Goal: Task Accomplishment & Management: Manage account settings

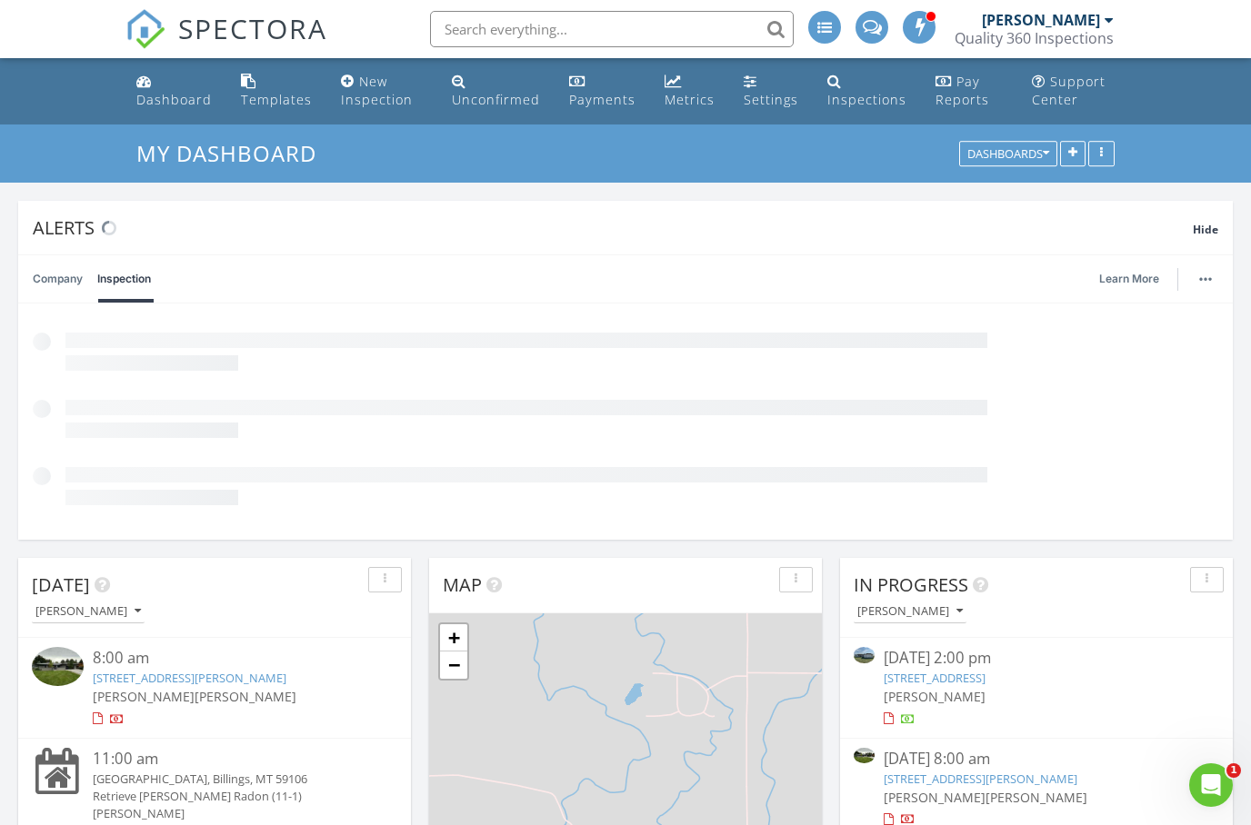
click at [684, 88] on link "Metrics" at bounding box center [689, 91] width 65 height 52
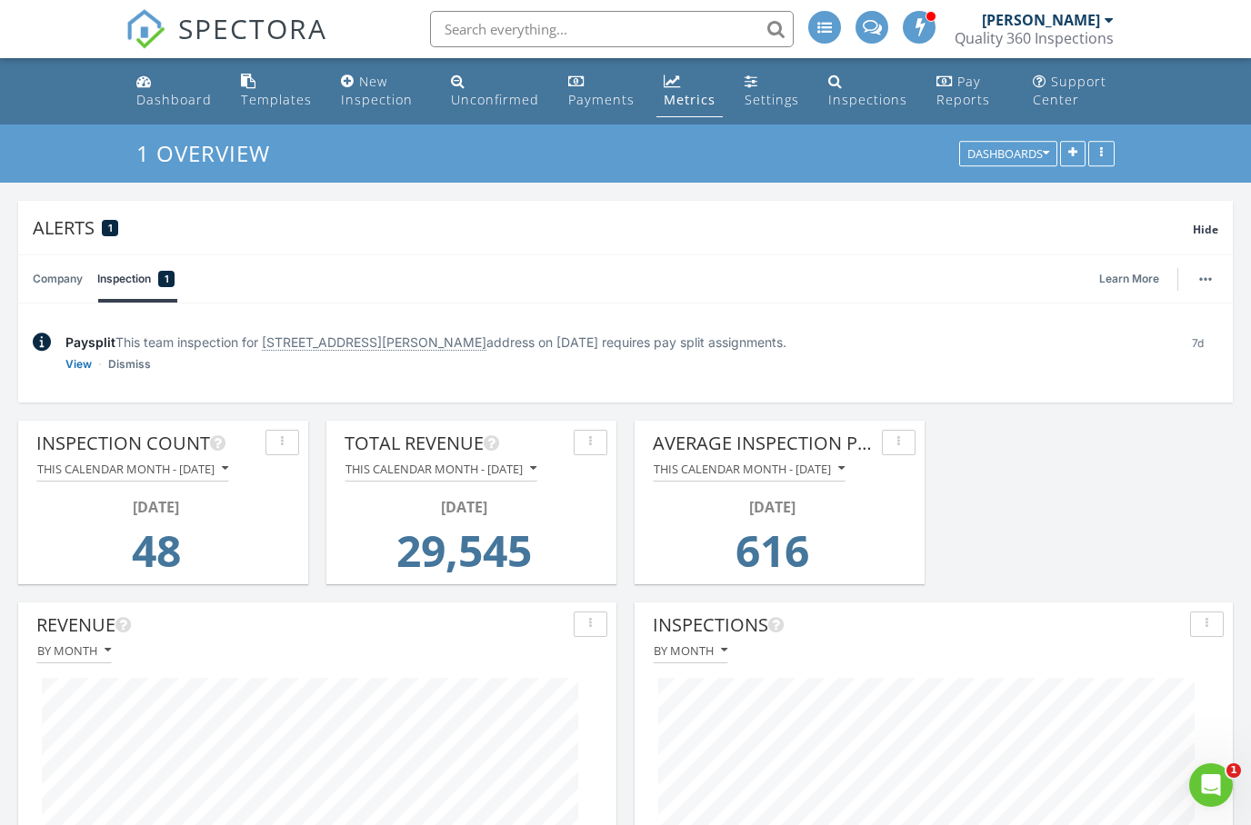
click at [177, 92] on div "Dashboard" at bounding box center [173, 99] width 75 height 17
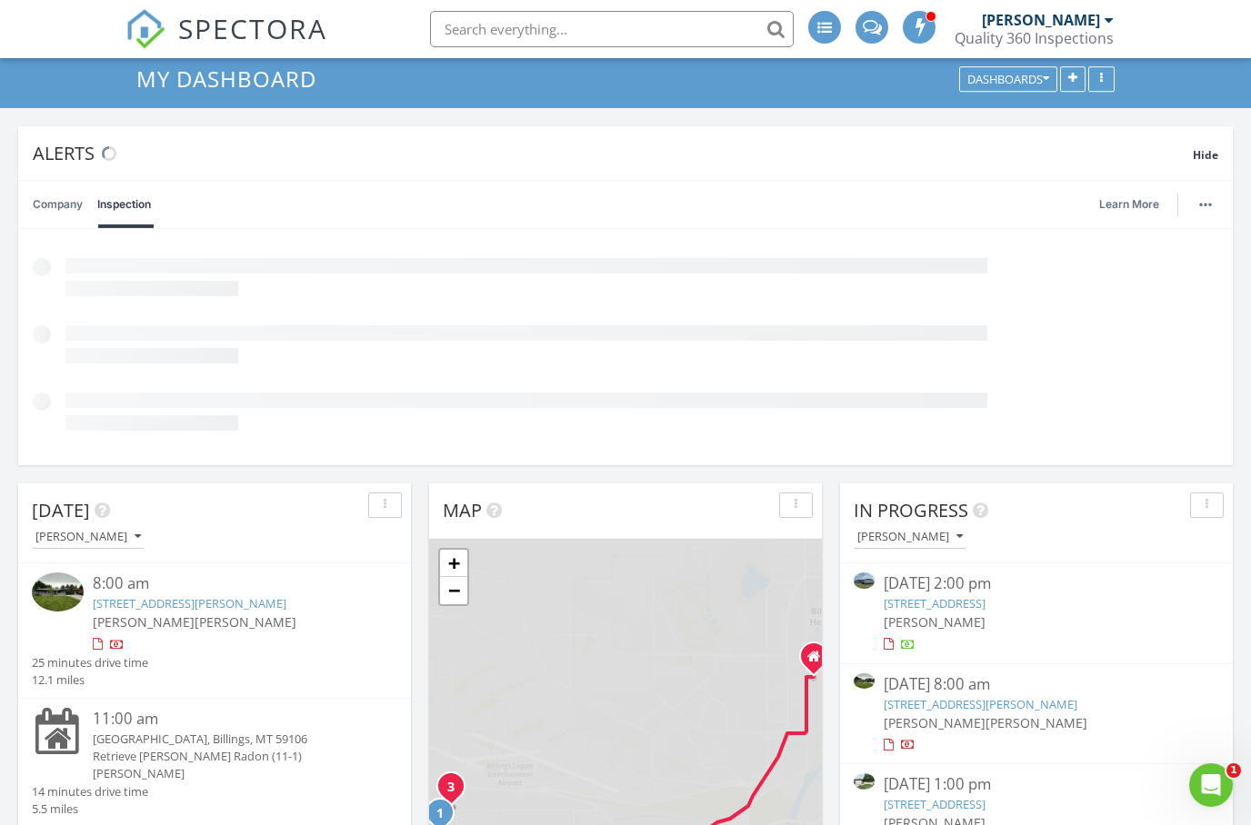
scroll to position [150, 0]
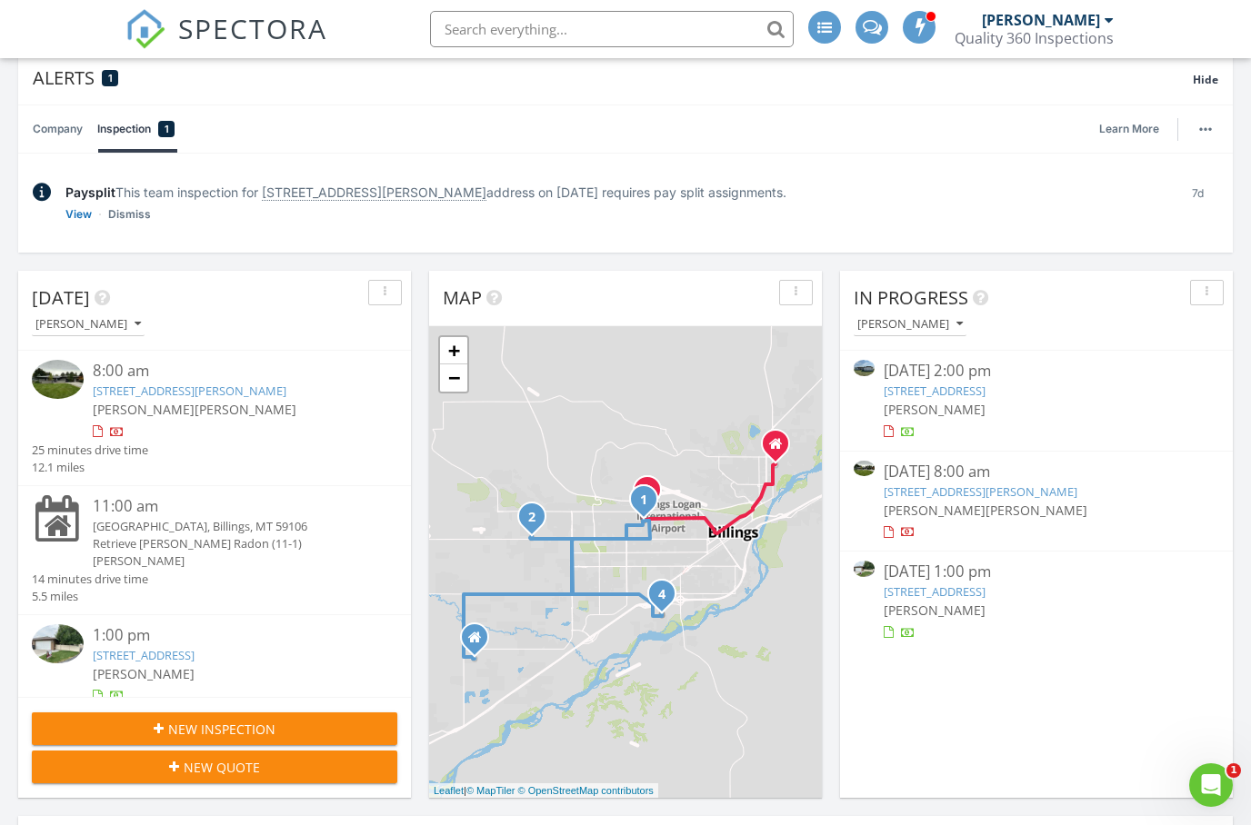
click at [917, 524] on div at bounding box center [1036, 533] width 305 height 18
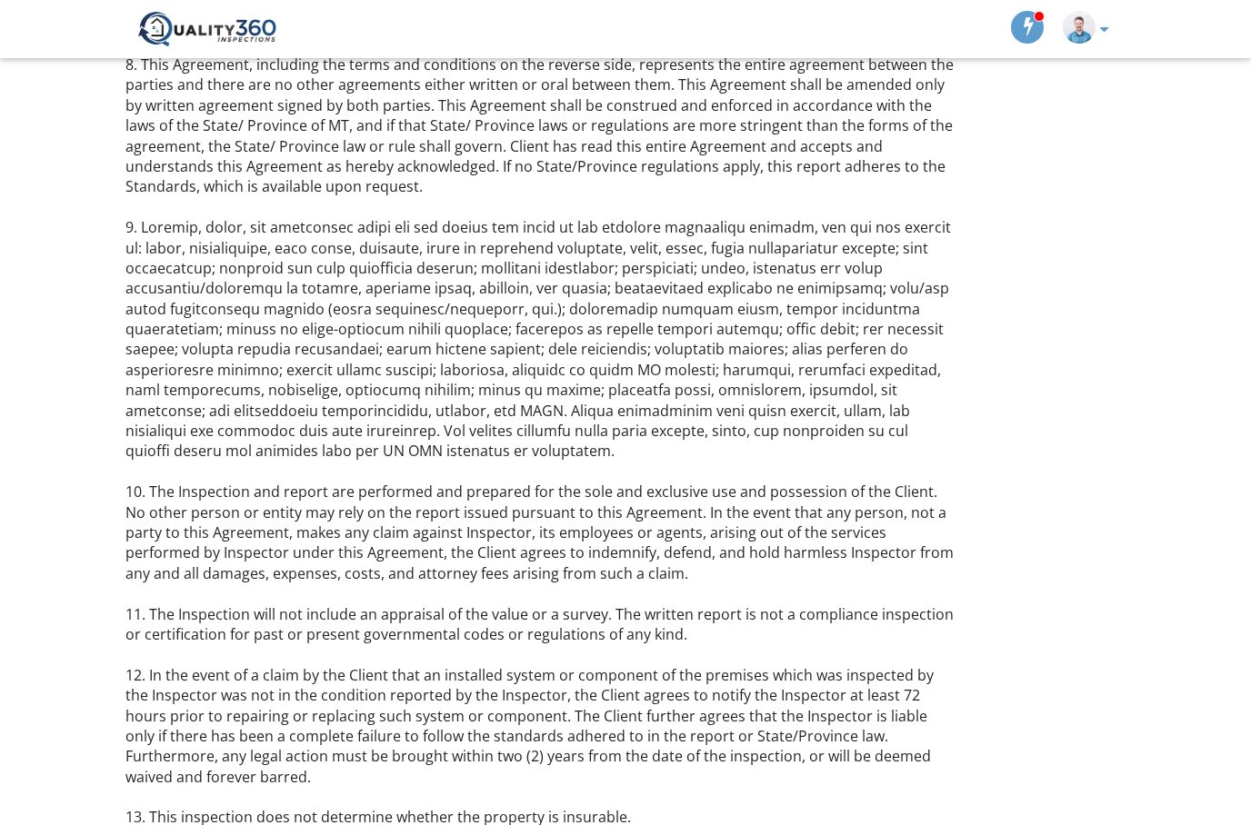
scroll to position [1223, 0]
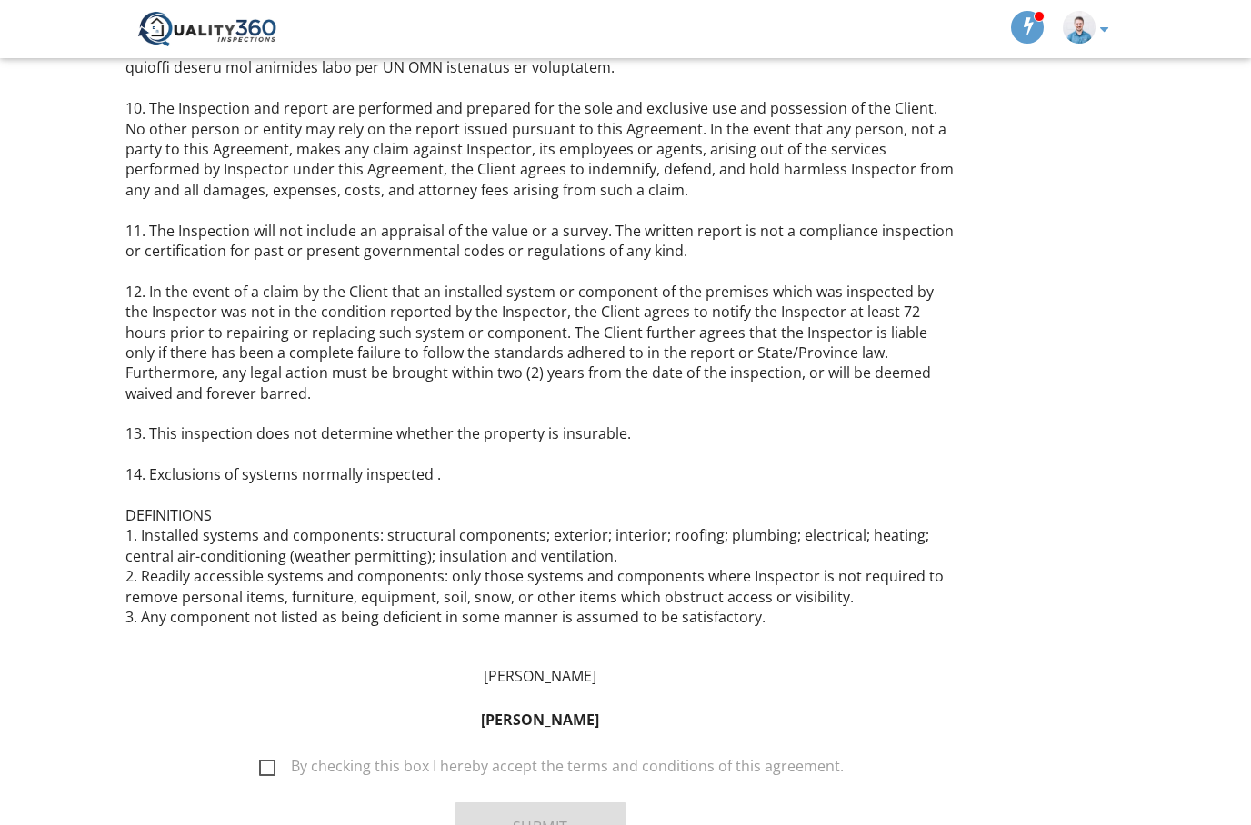
click at [268, 758] on label "By checking this box I hereby accept the terms and conditions of this agreement." at bounding box center [551, 769] width 584 height 23
click at [260, 753] on input "By checking this box I hereby accept the terms and conditions of this agreement." at bounding box center [254, 759] width 12 height 12
checkbox input "true"
click at [547, 803] on button "Submit" at bounding box center [540, 827] width 172 height 49
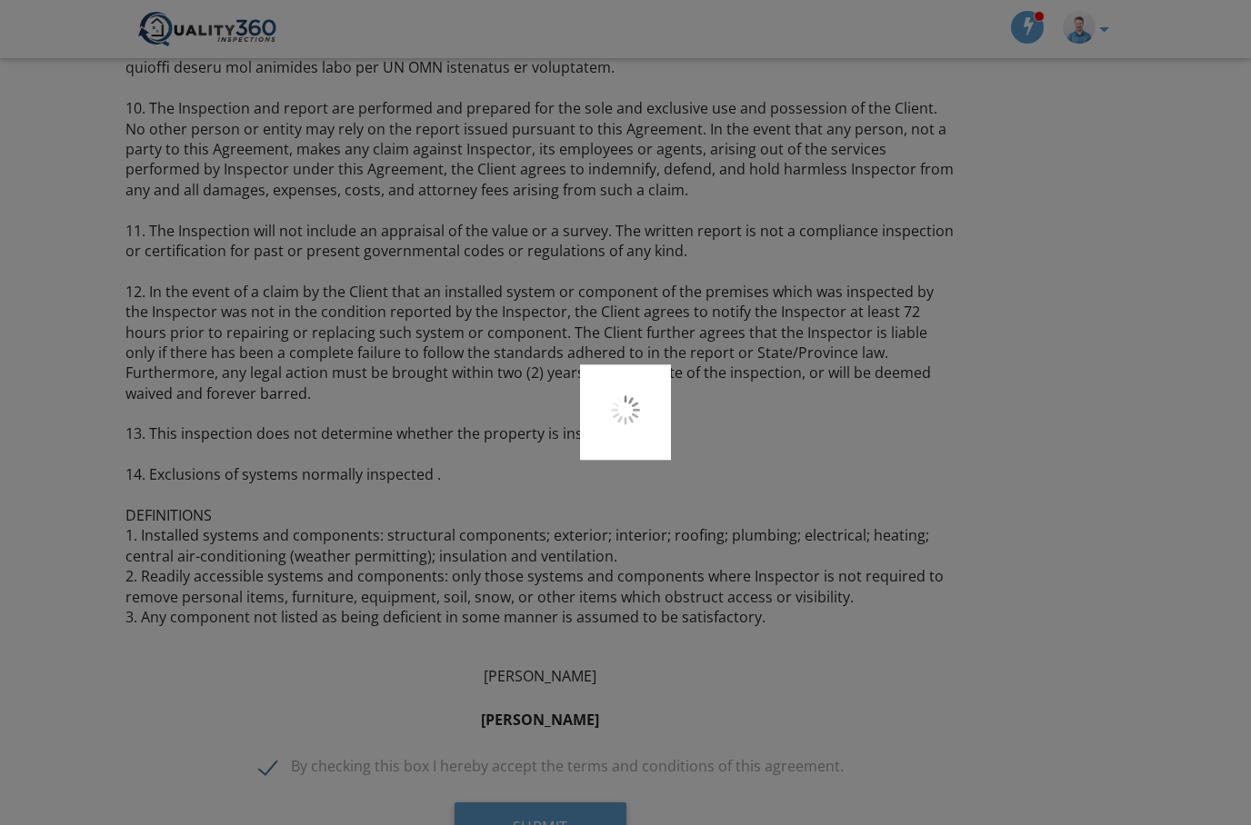
scroll to position [1295, 0]
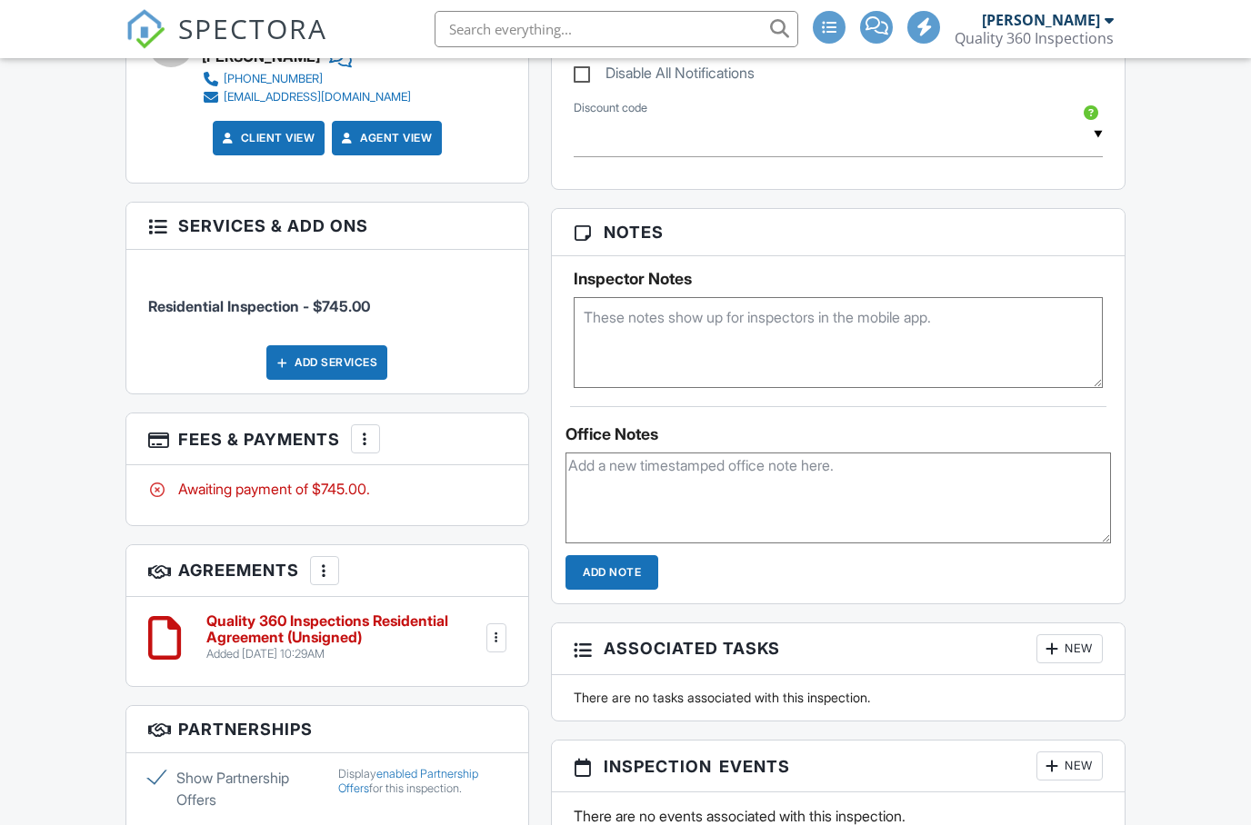
scroll to position [1093, 0]
click at [361, 430] on div at bounding box center [365, 439] width 18 height 18
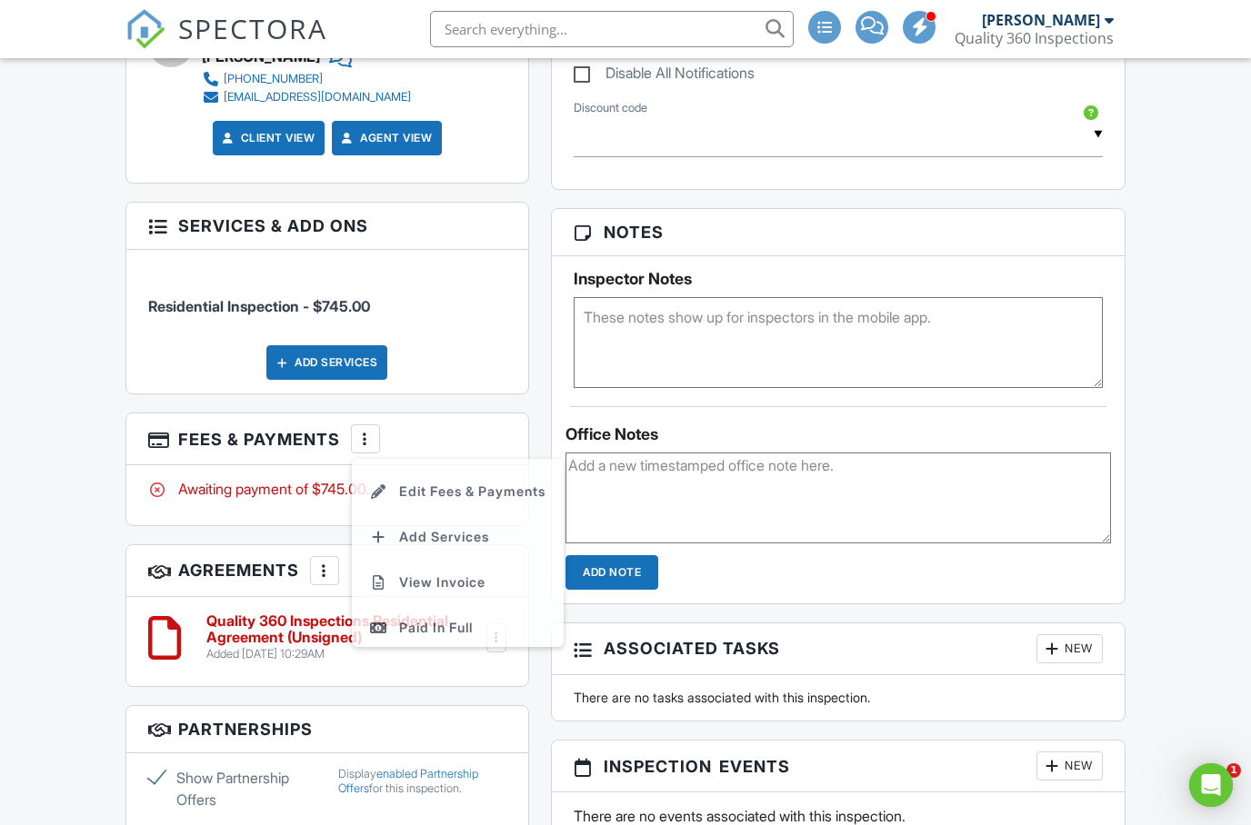
scroll to position [0, 0]
click at [496, 482] on li "Edit Fees & Payments" at bounding box center [458, 494] width 190 height 45
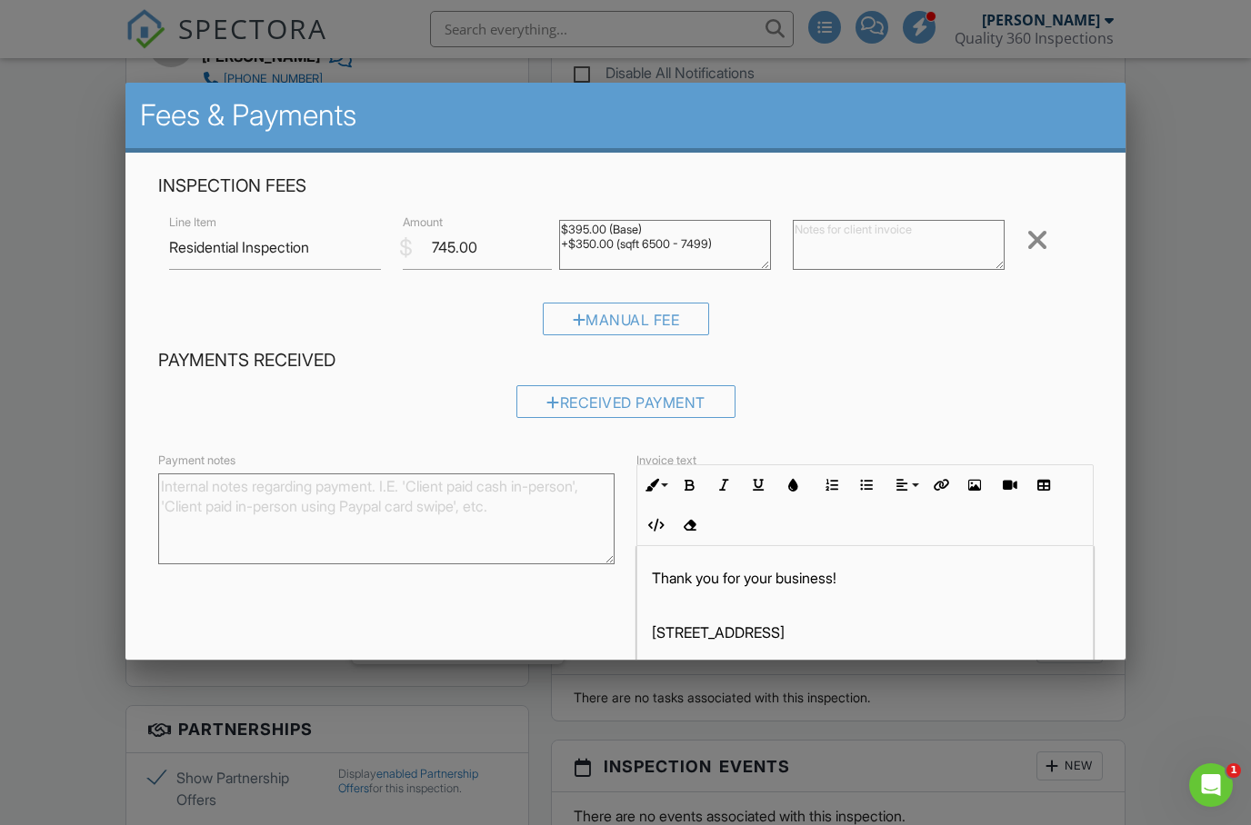
click at [898, 252] on textarea at bounding box center [898, 245] width 212 height 50
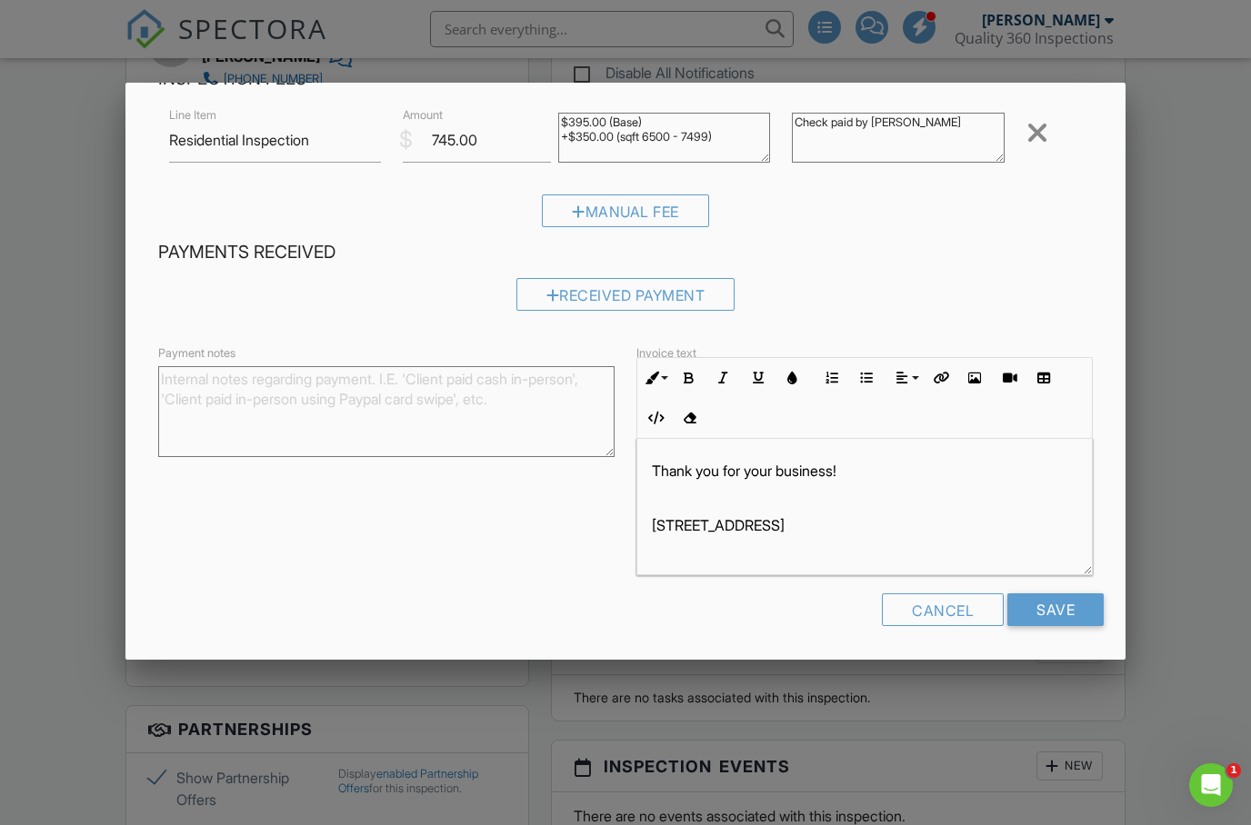
scroll to position [106, 0]
type textarea "Check paid by [PERSON_NAME]"
click at [1057, 614] on input "Save" at bounding box center [1055, 610] width 96 height 33
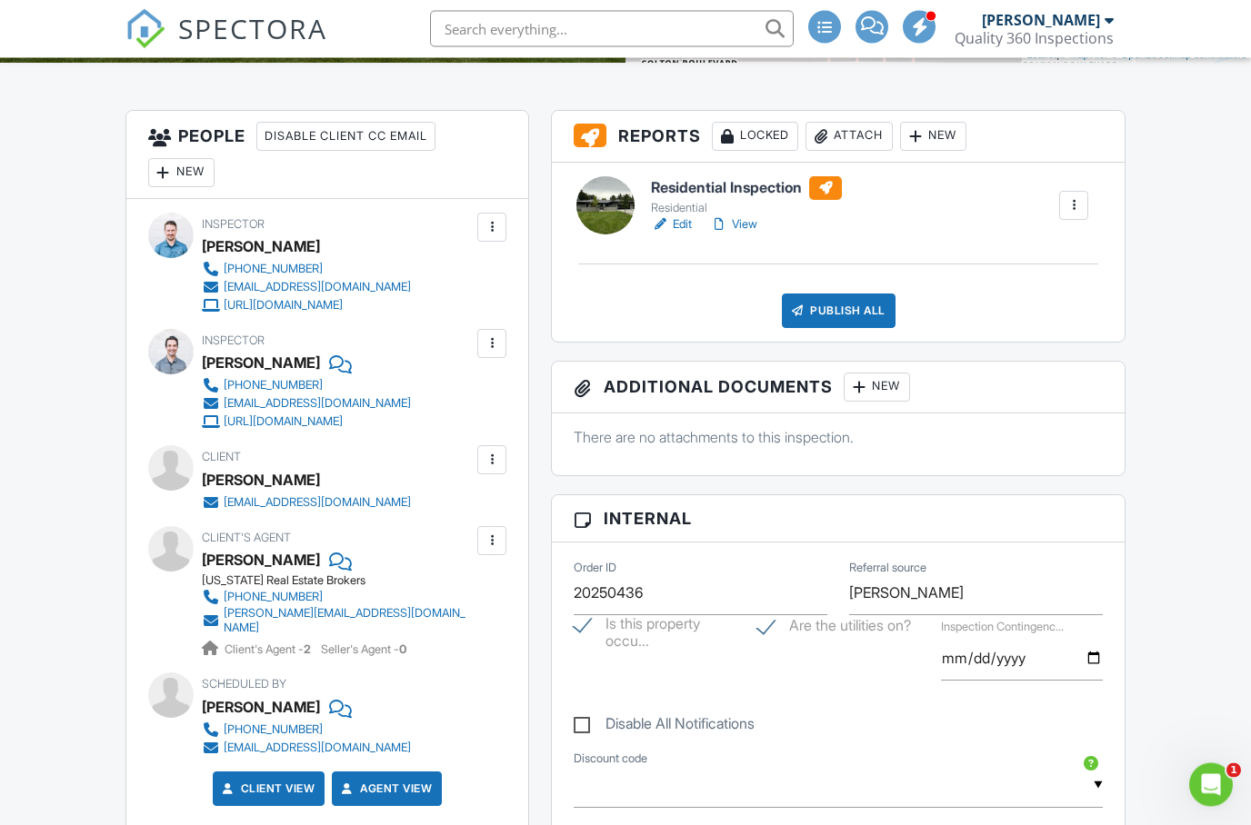
scroll to position [442, 0]
click at [579, 118] on h3 "Reports Locked Attach New" at bounding box center [838, 137] width 573 height 52
click at [735, 229] on link "View" at bounding box center [733, 224] width 47 height 18
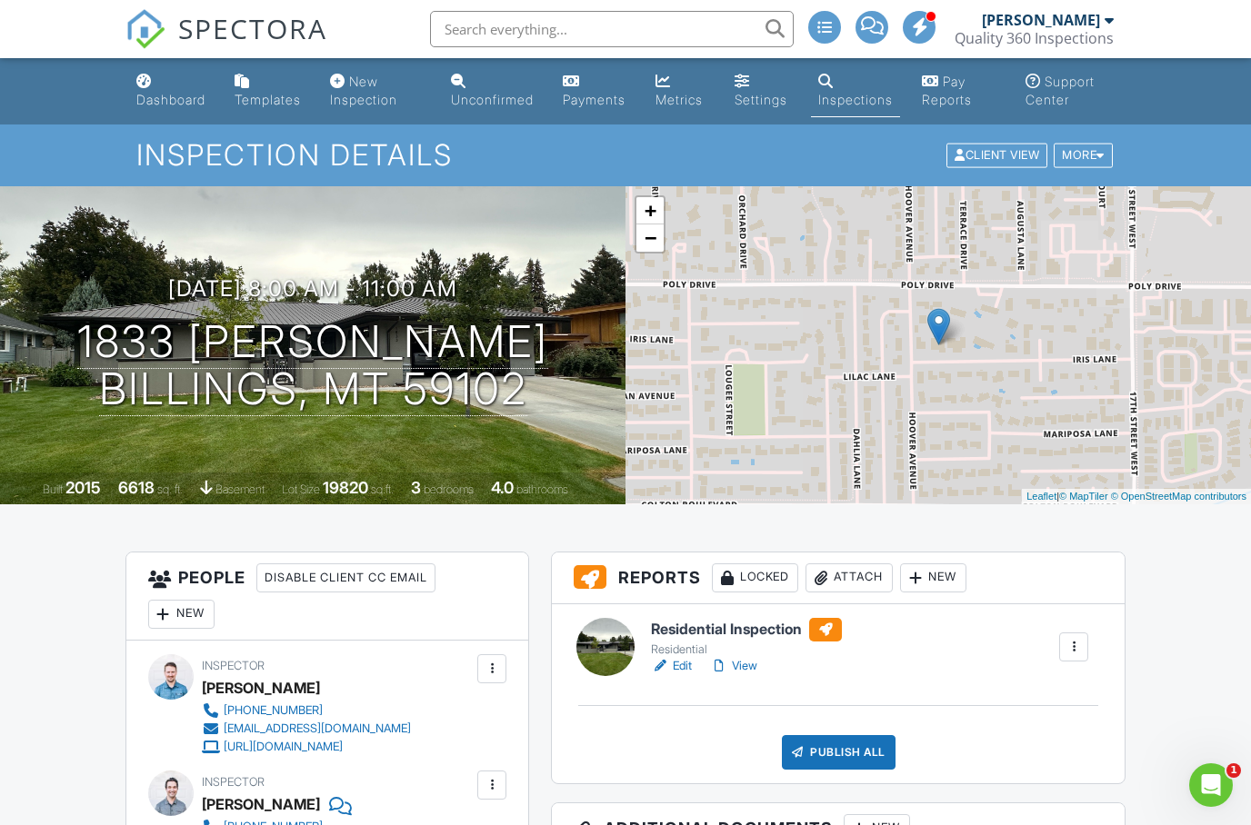
click at [182, 105] on div "Dashboard" at bounding box center [170, 99] width 69 height 15
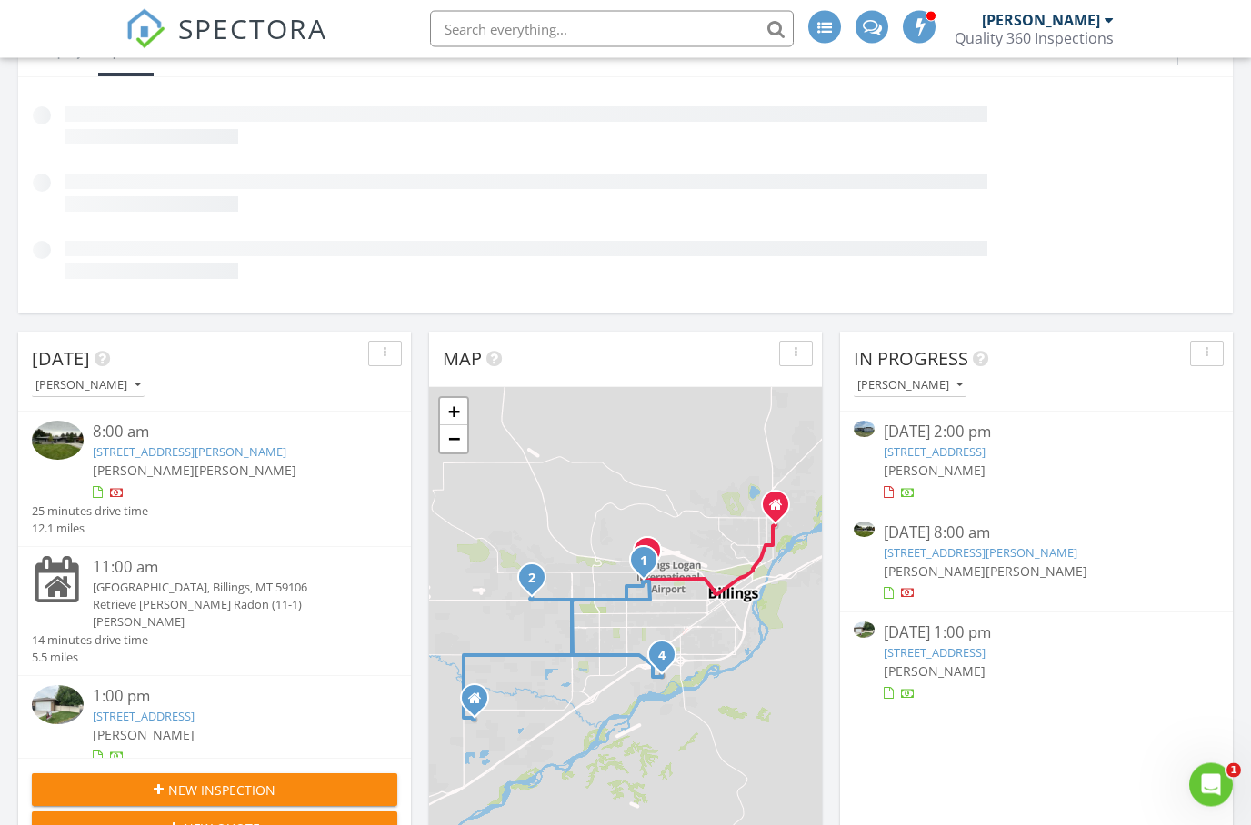
scroll to position [226, 0]
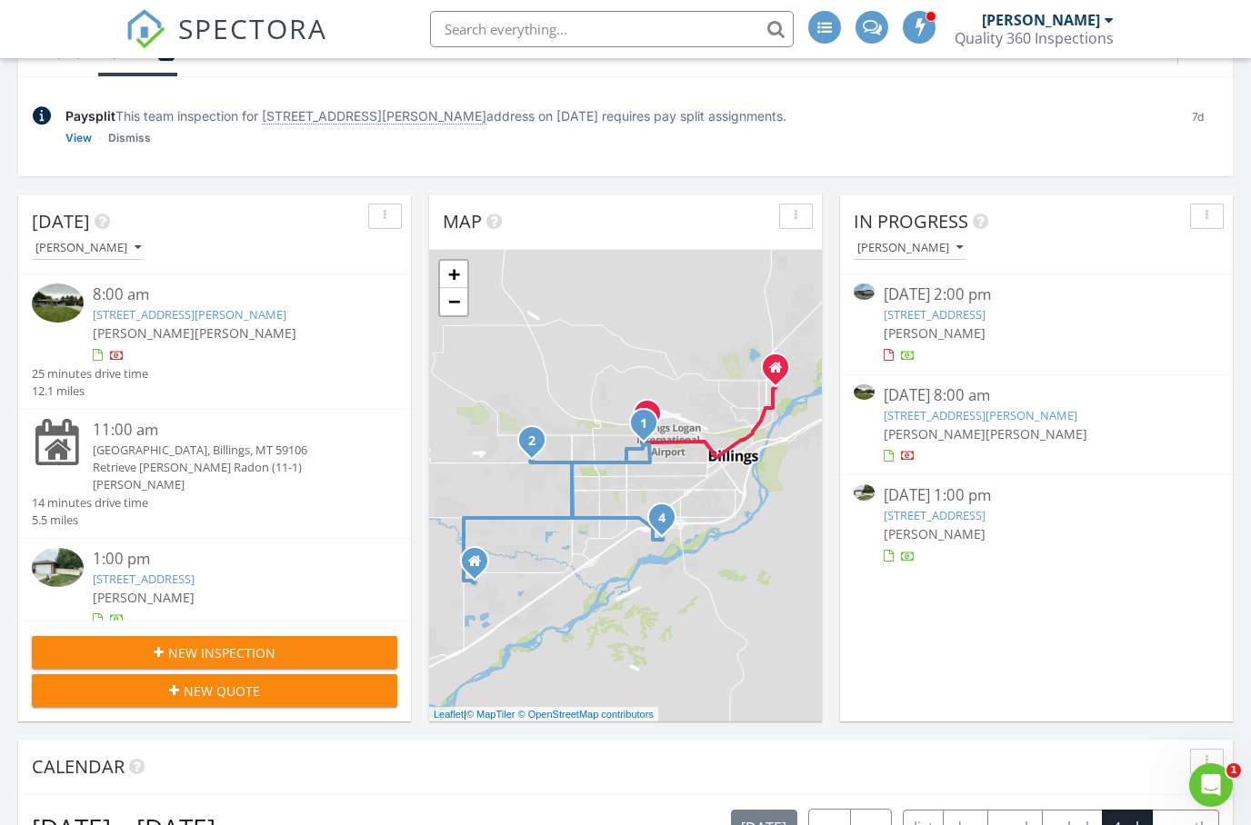
click at [989, 555] on div at bounding box center [1036, 556] width 305 height 18
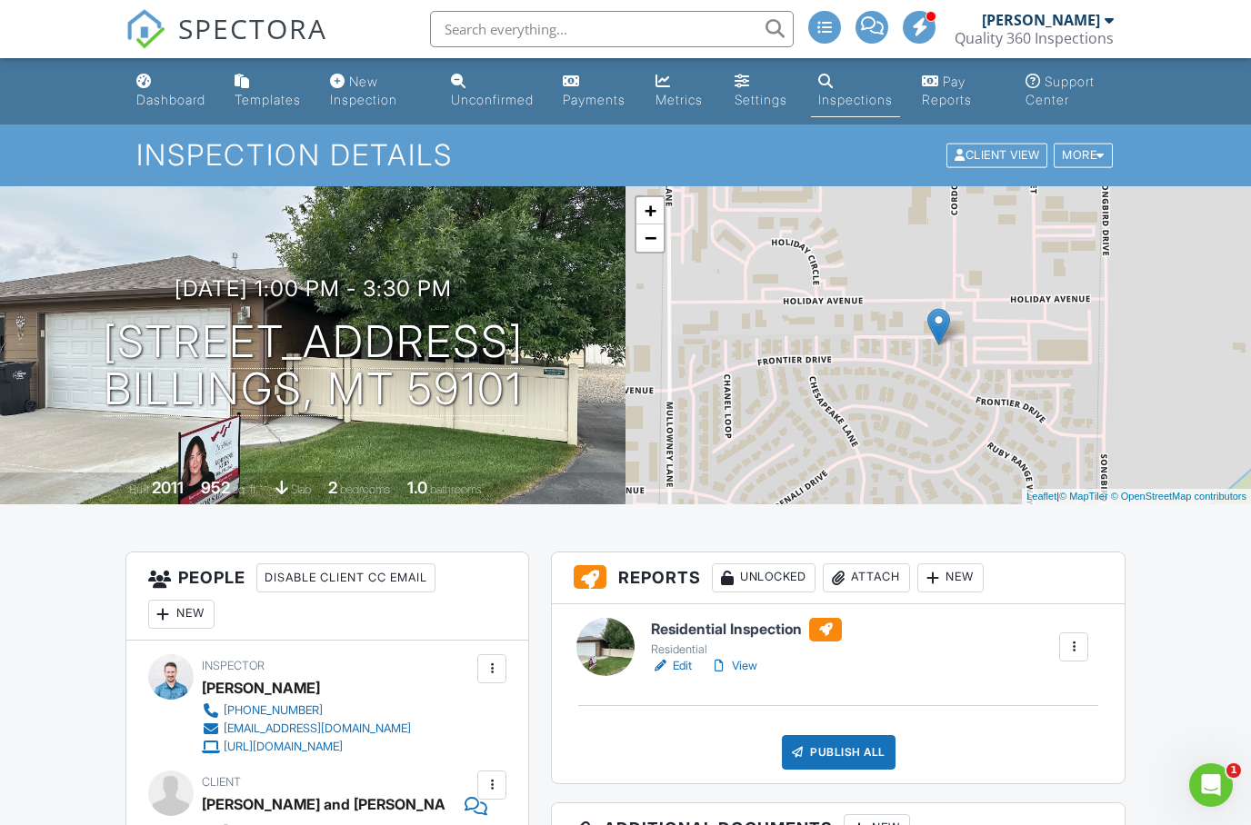
click at [162, 97] on div "Dashboard" at bounding box center [170, 99] width 69 height 15
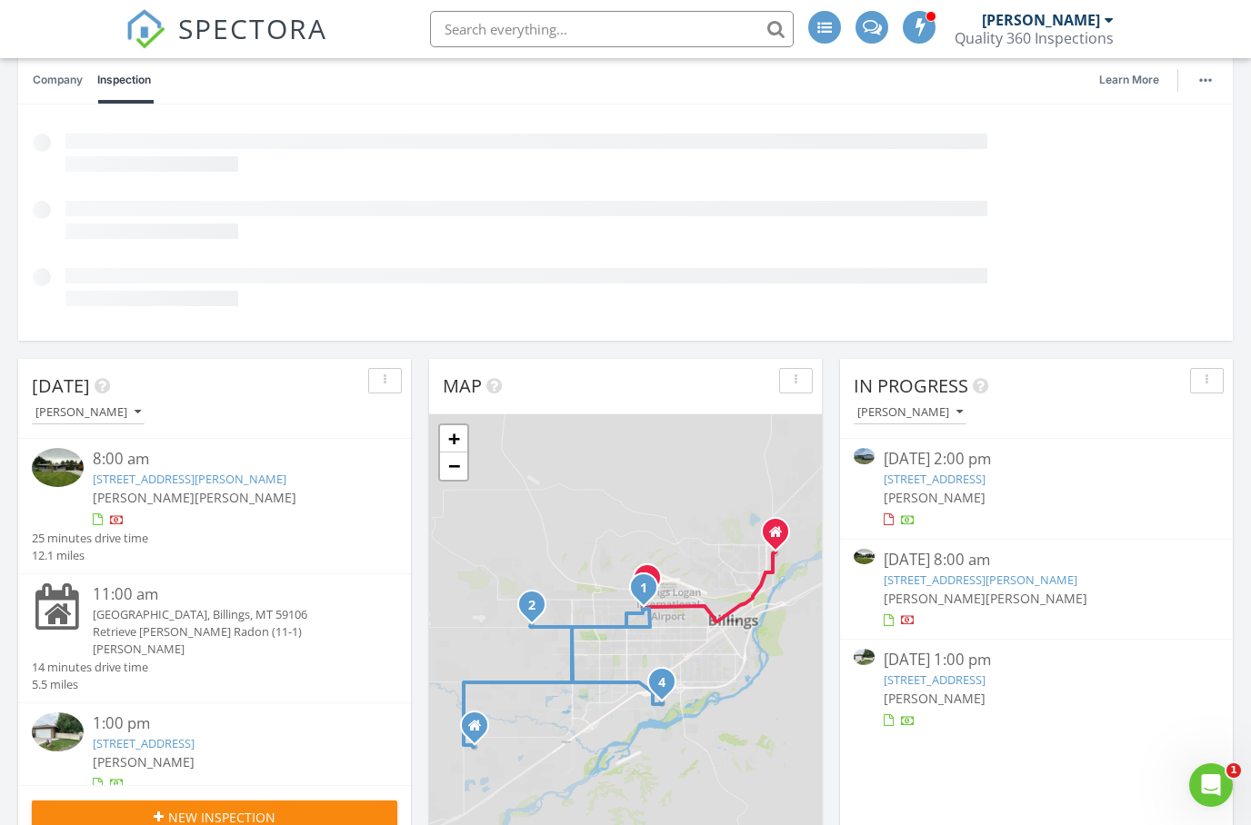
scroll to position [211, 0]
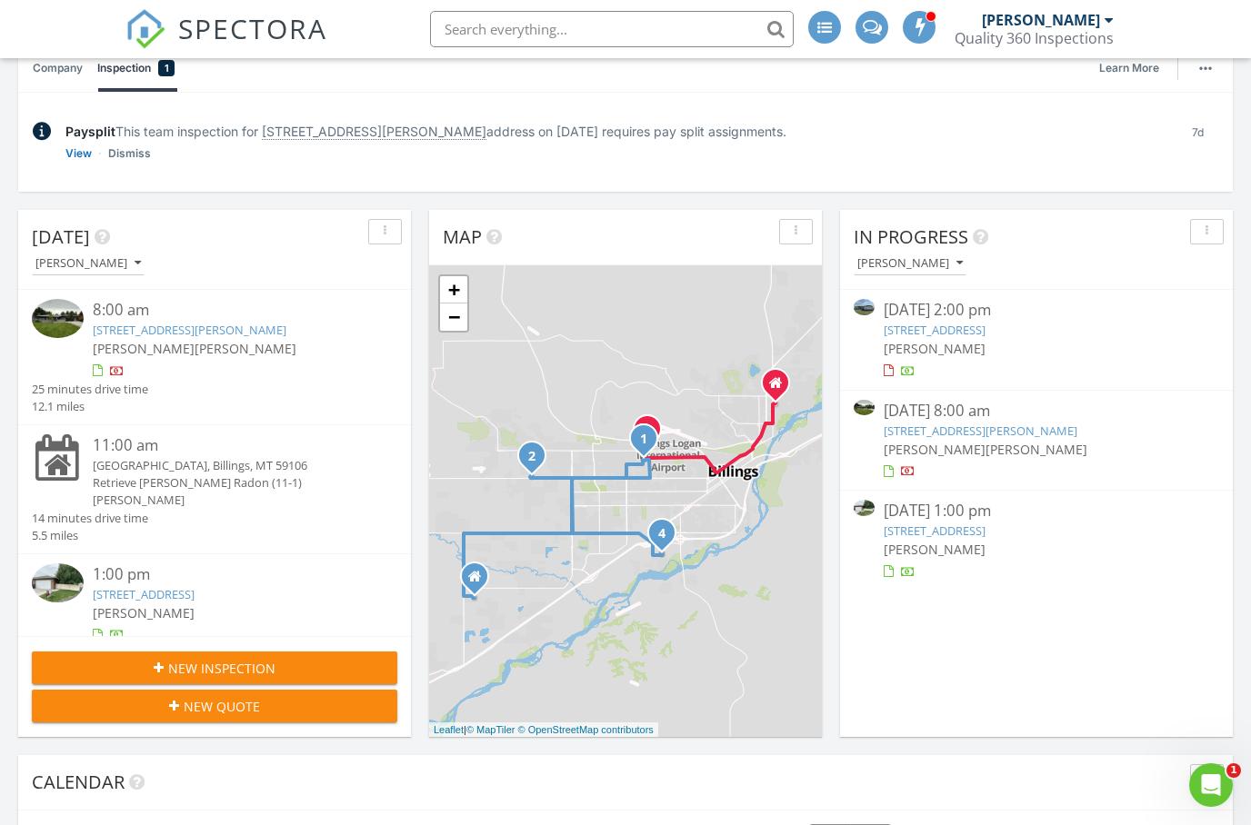
click at [998, 469] on div at bounding box center [1036, 472] width 305 height 18
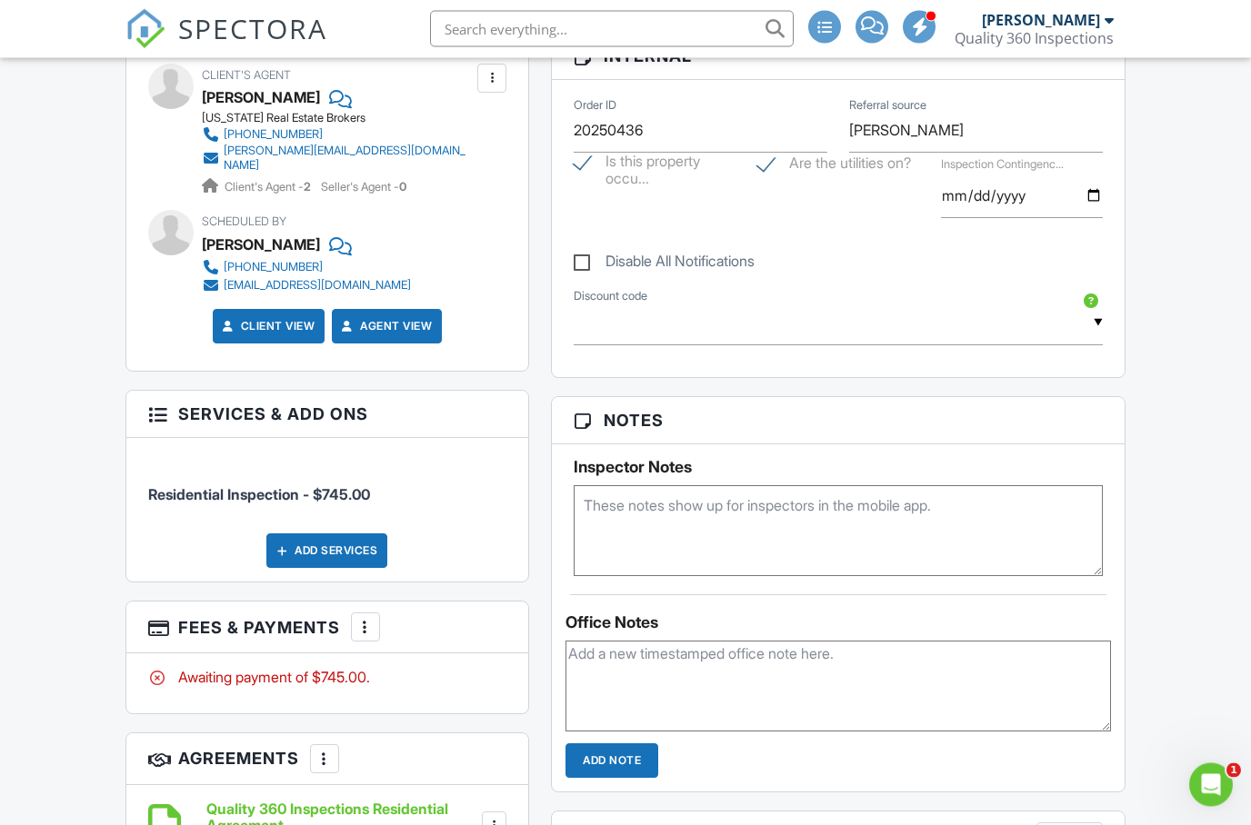
scroll to position [917, 0]
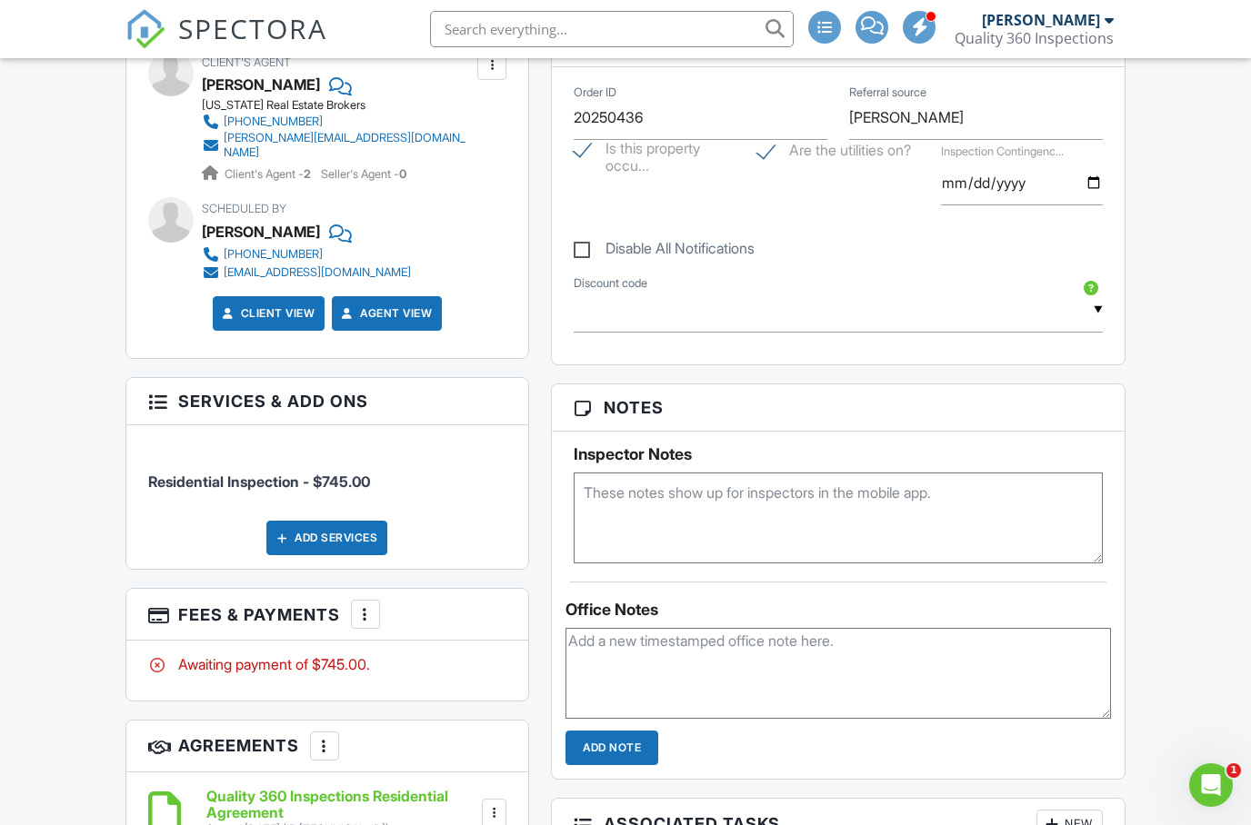
click at [357, 605] on div at bounding box center [365, 614] width 18 height 18
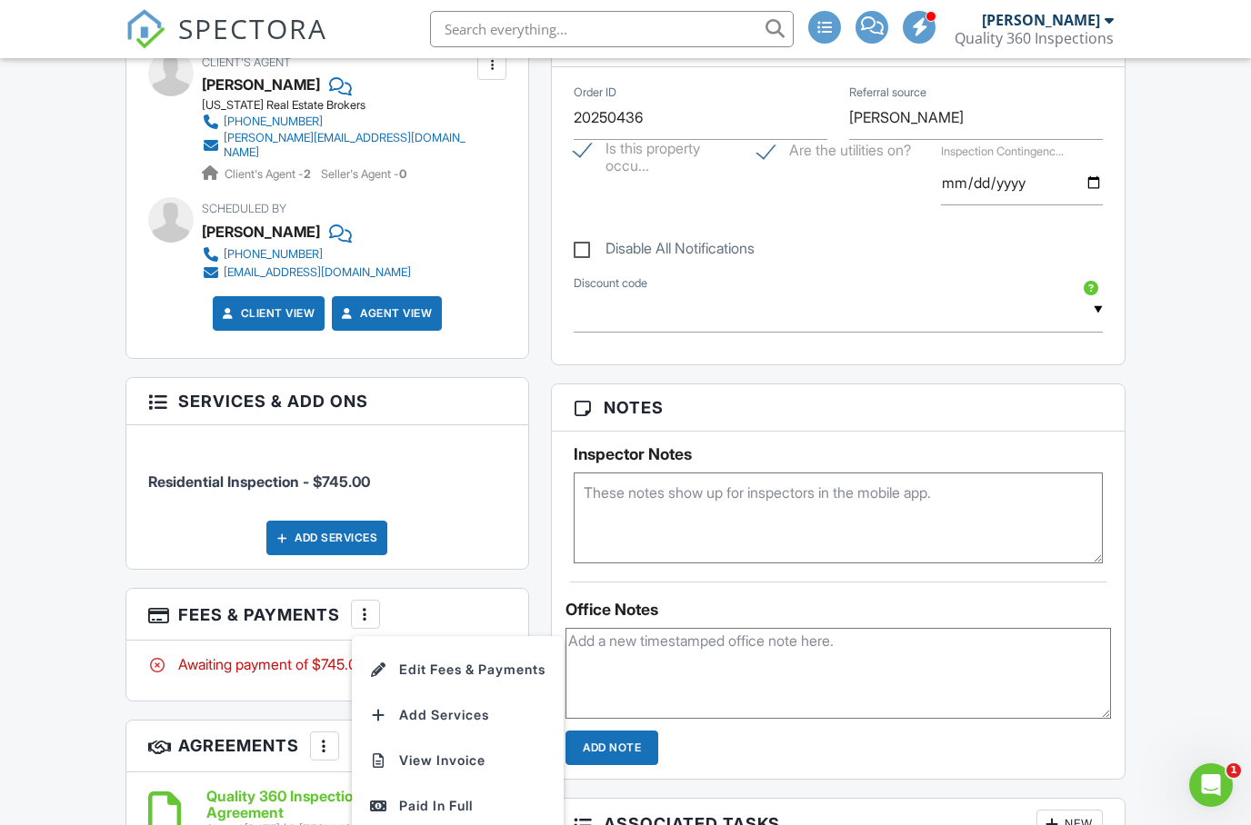
click at [497, 659] on li "Edit Fees & Payments" at bounding box center [458, 669] width 190 height 45
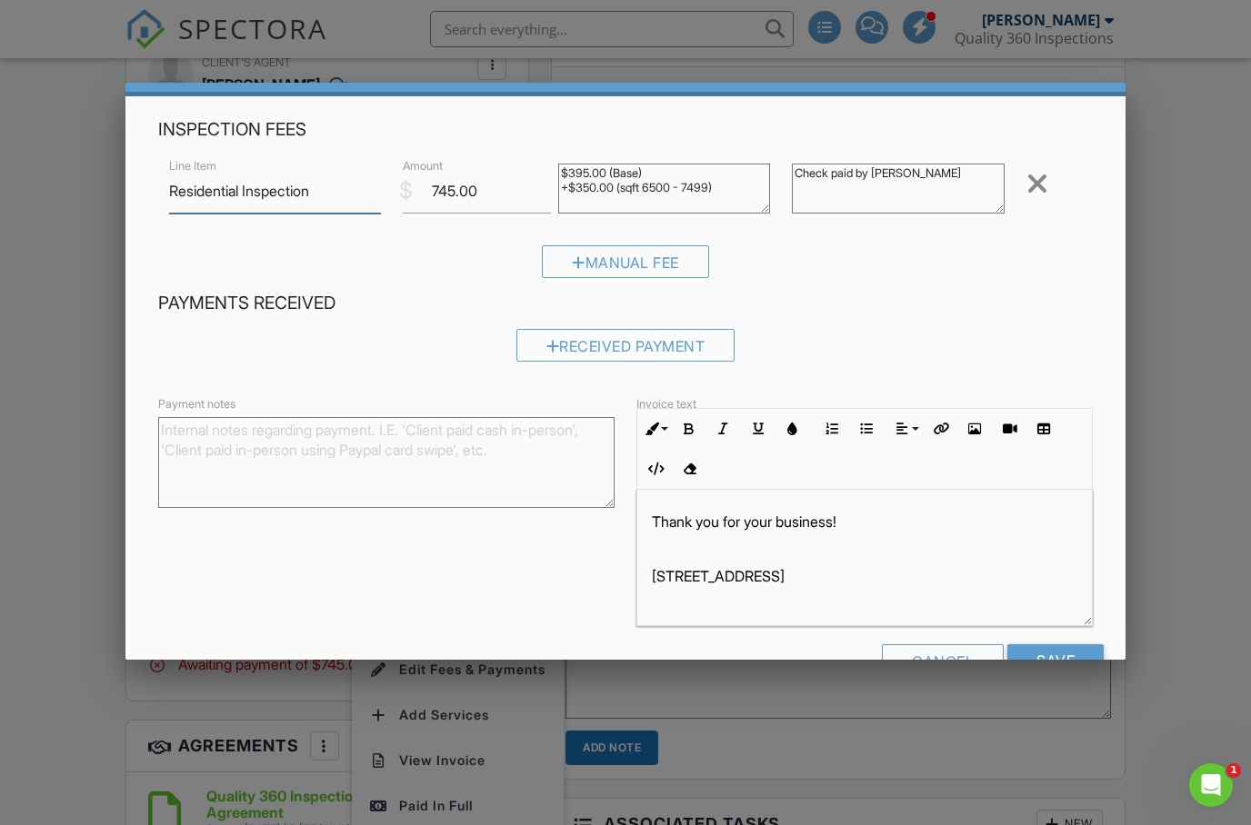
scroll to position [55, 0]
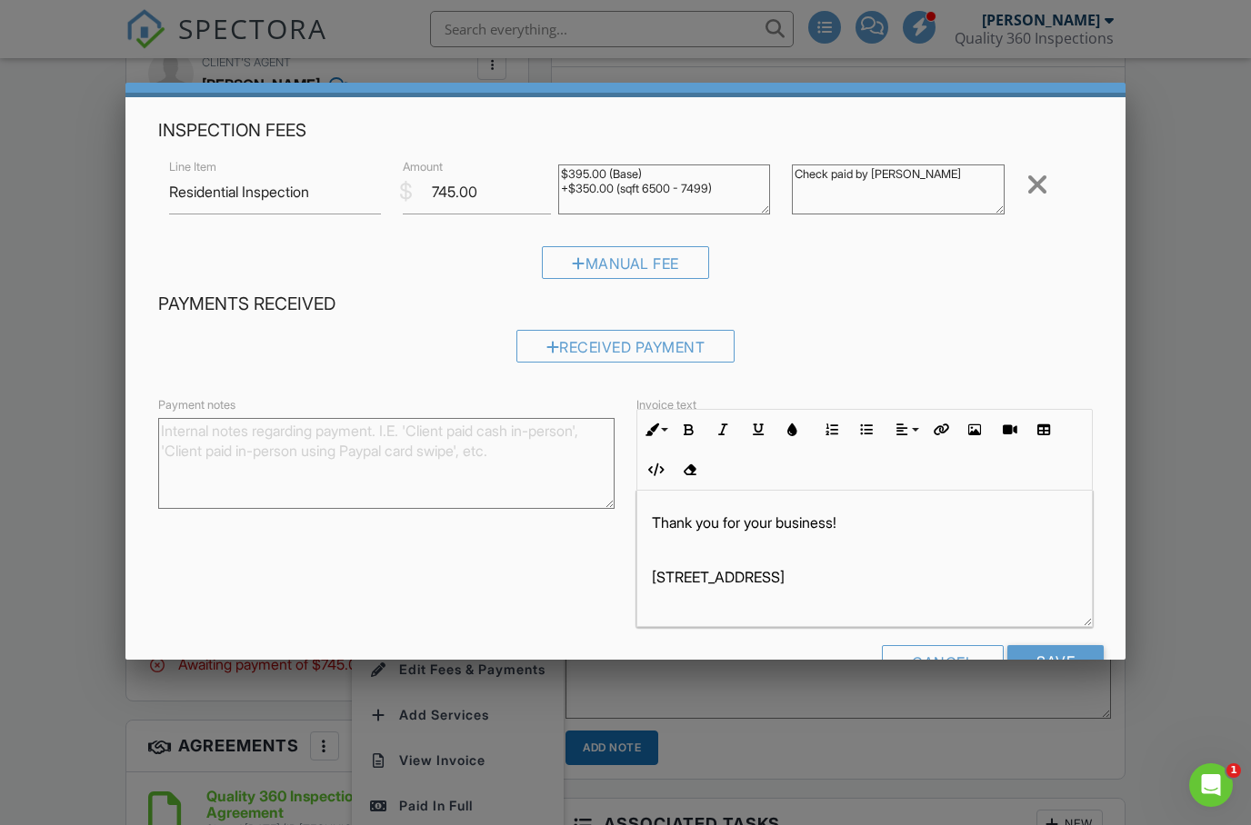
click at [975, 199] on textarea "Check paid by [PERSON_NAME]" at bounding box center [898, 190] width 212 height 50
click at [965, 201] on textarea "Check paid by [PERSON_NAME]" at bounding box center [898, 190] width 212 height 50
click at [974, 186] on textarea "Check paid by [PERSON_NAME]" at bounding box center [898, 190] width 212 height 50
click at [664, 342] on div "Received Payment" at bounding box center [625, 346] width 219 height 33
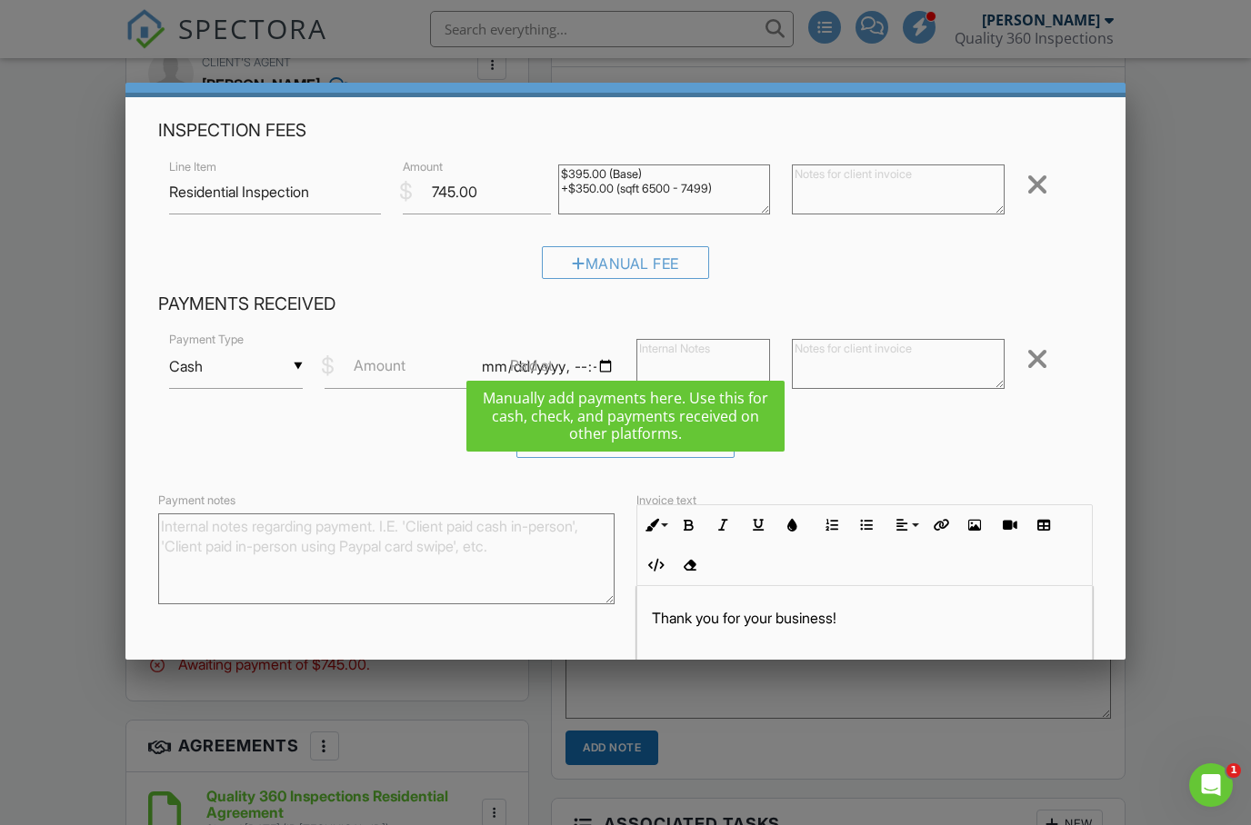
click at [255, 383] on input "Cash" at bounding box center [236, 367] width 134 height 45
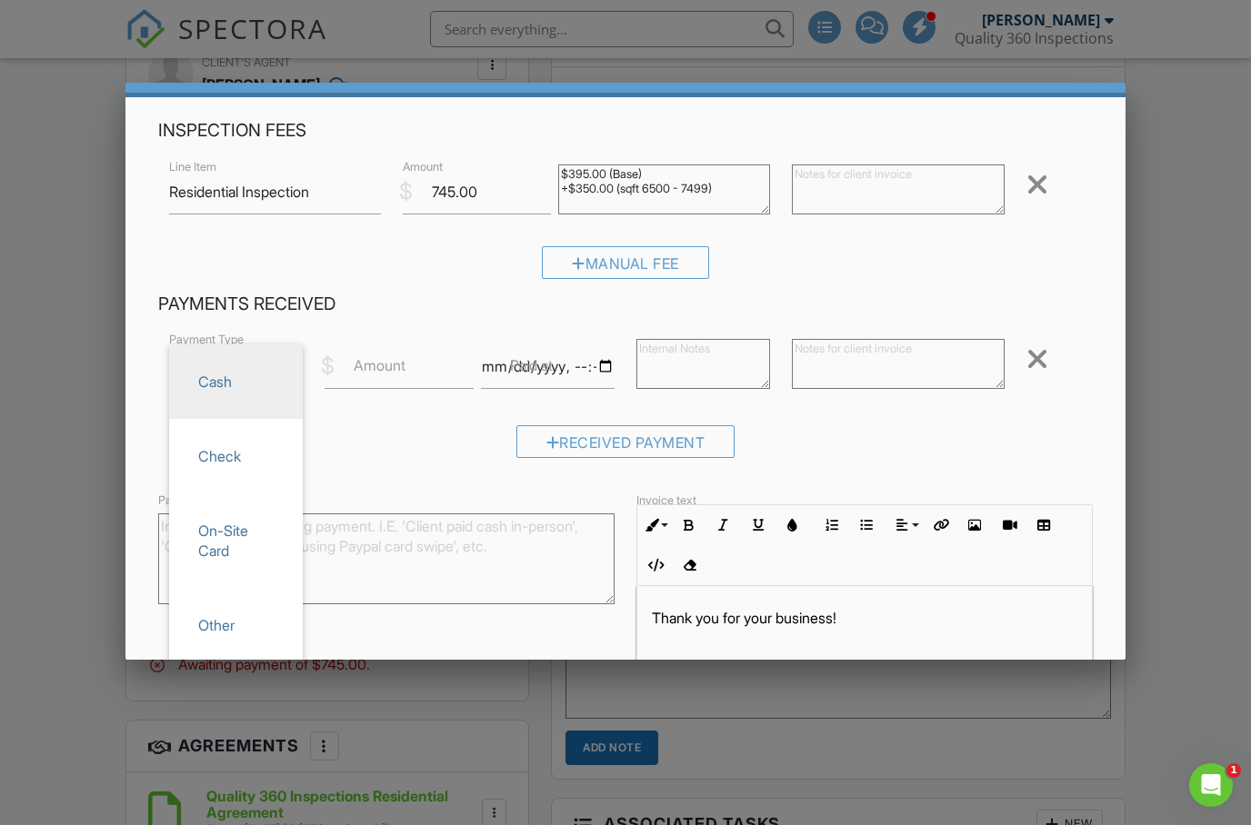
click at [265, 470] on span "Check" at bounding box center [236, 456] width 105 height 45
type input "Check"
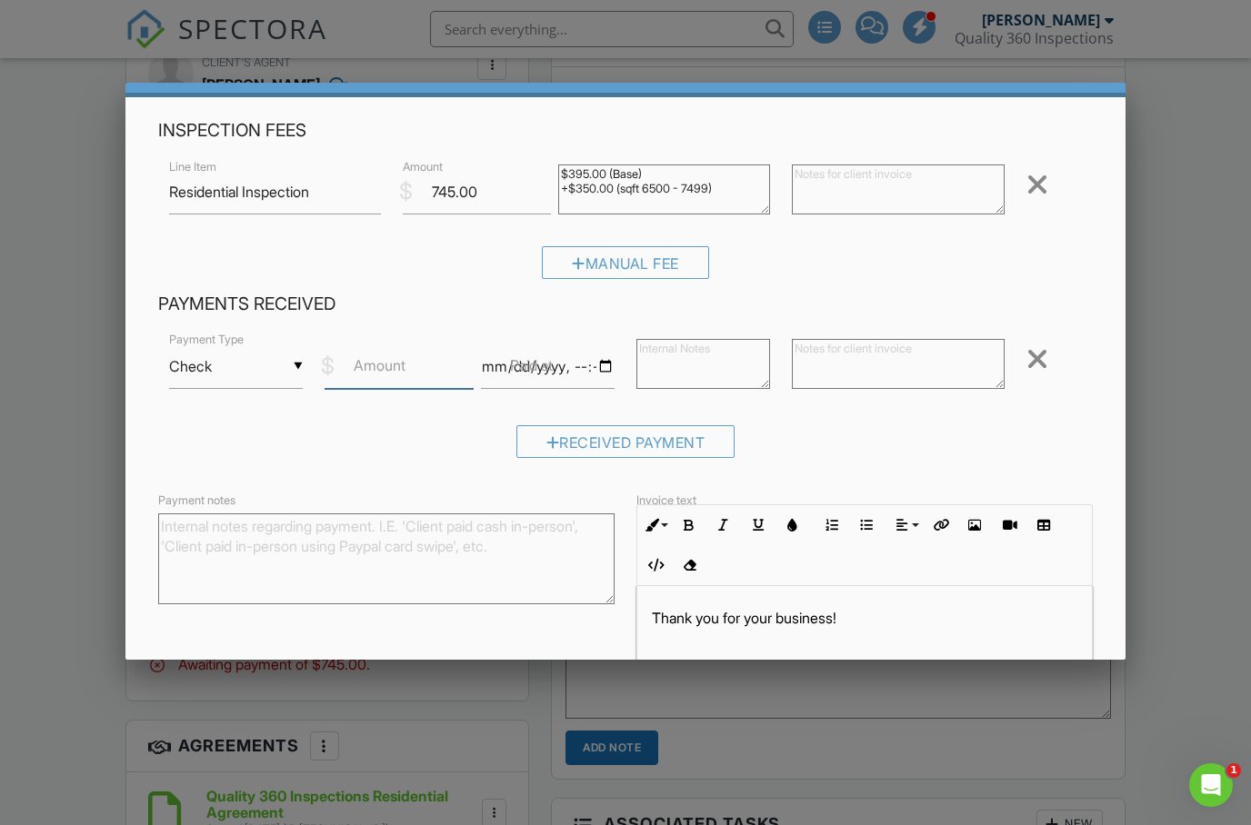
click at [424, 376] on input "Amount" at bounding box center [399, 367] width 148 height 45
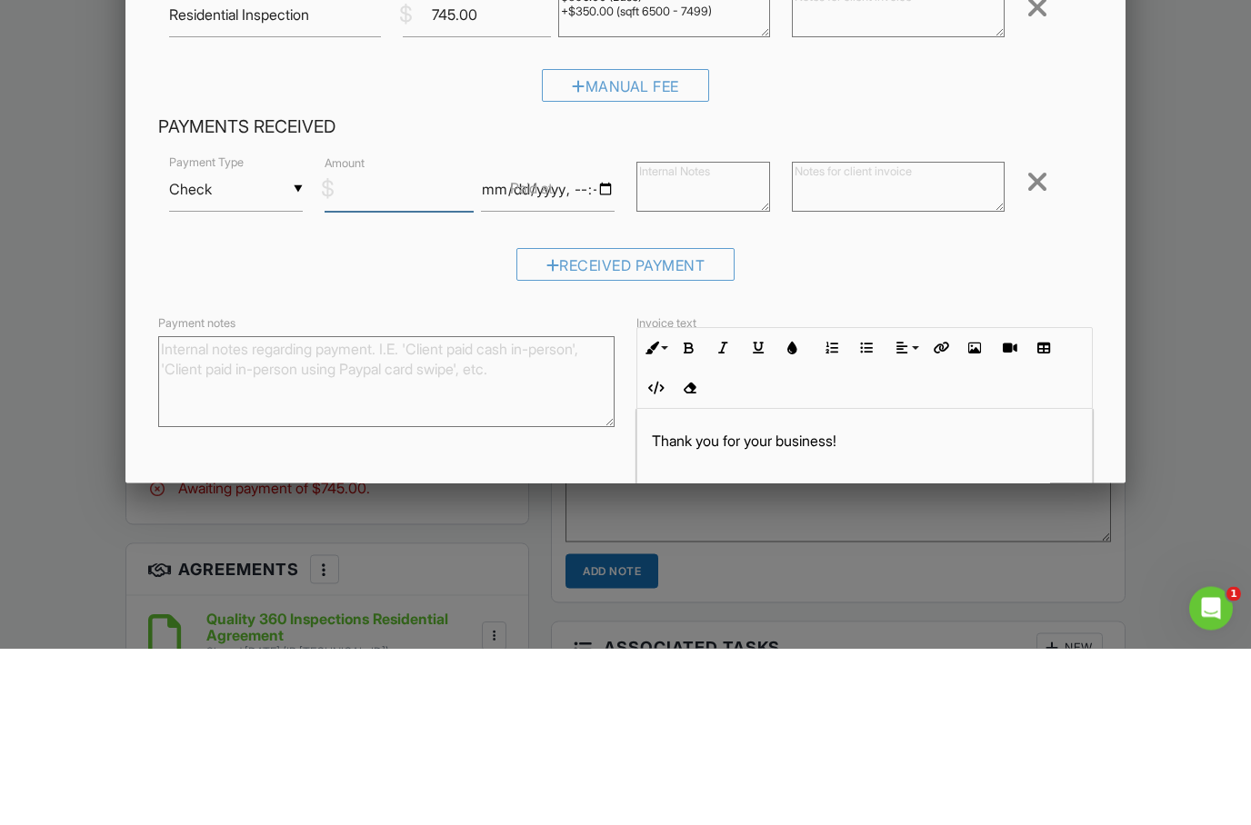
type input "4"
type input "745"
click at [886, 339] on textarea at bounding box center [898, 364] width 212 height 50
click at [830, 339] on textarea at bounding box center [898, 364] width 212 height 50
paste textarea "Check paid by Jake Brosovich"
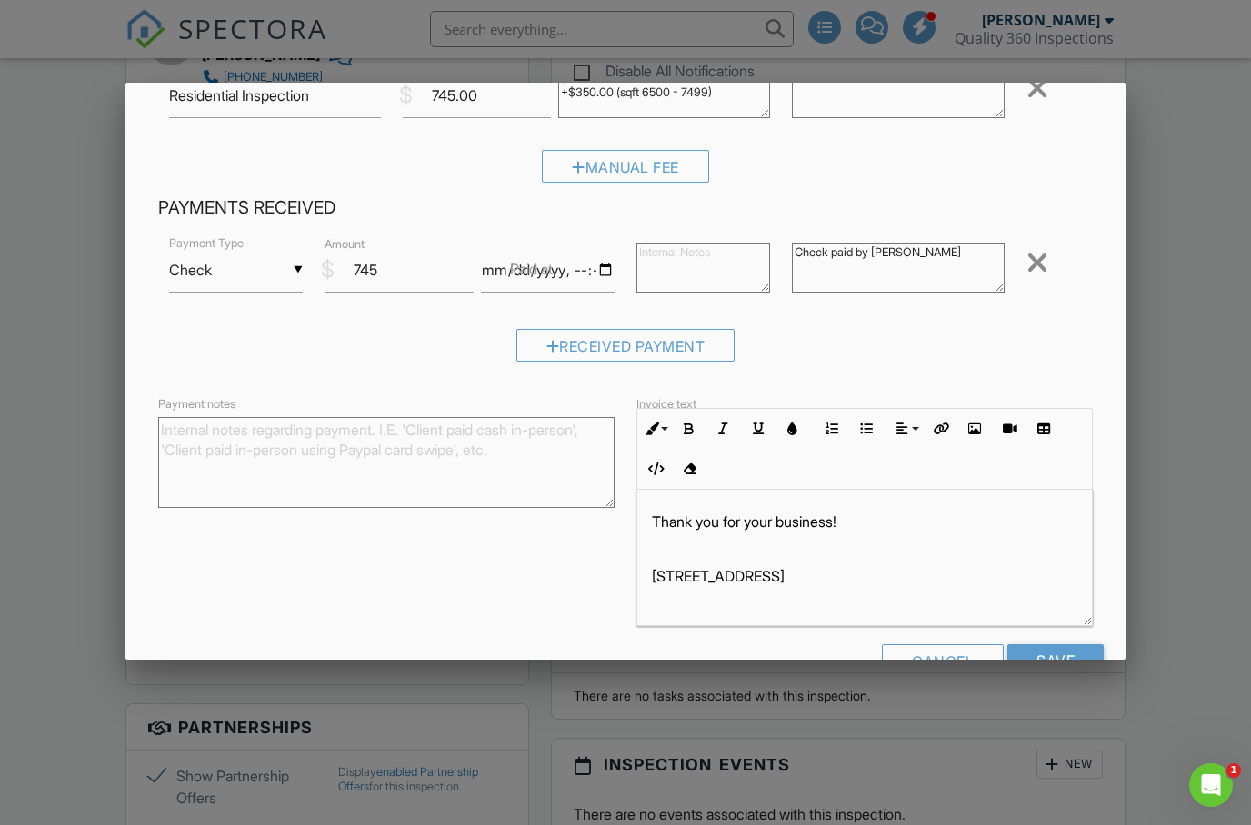
scroll to position [151, 0]
type textarea "Check paid by Jake Brosovich"
click at [1065, 659] on input "Save" at bounding box center [1055, 661] width 96 height 33
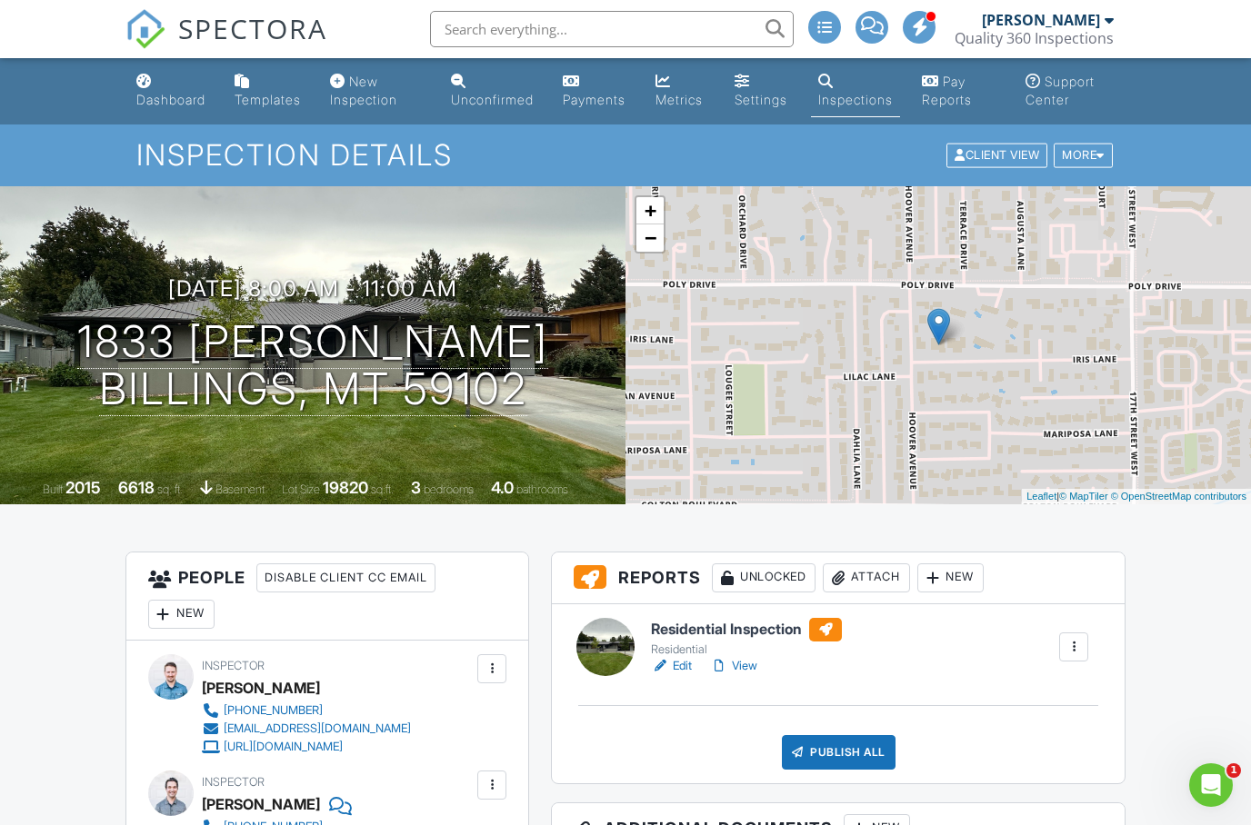
click at [157, 99] on div "Dashboard" at bounding box center [170, 99] width 69 height 15
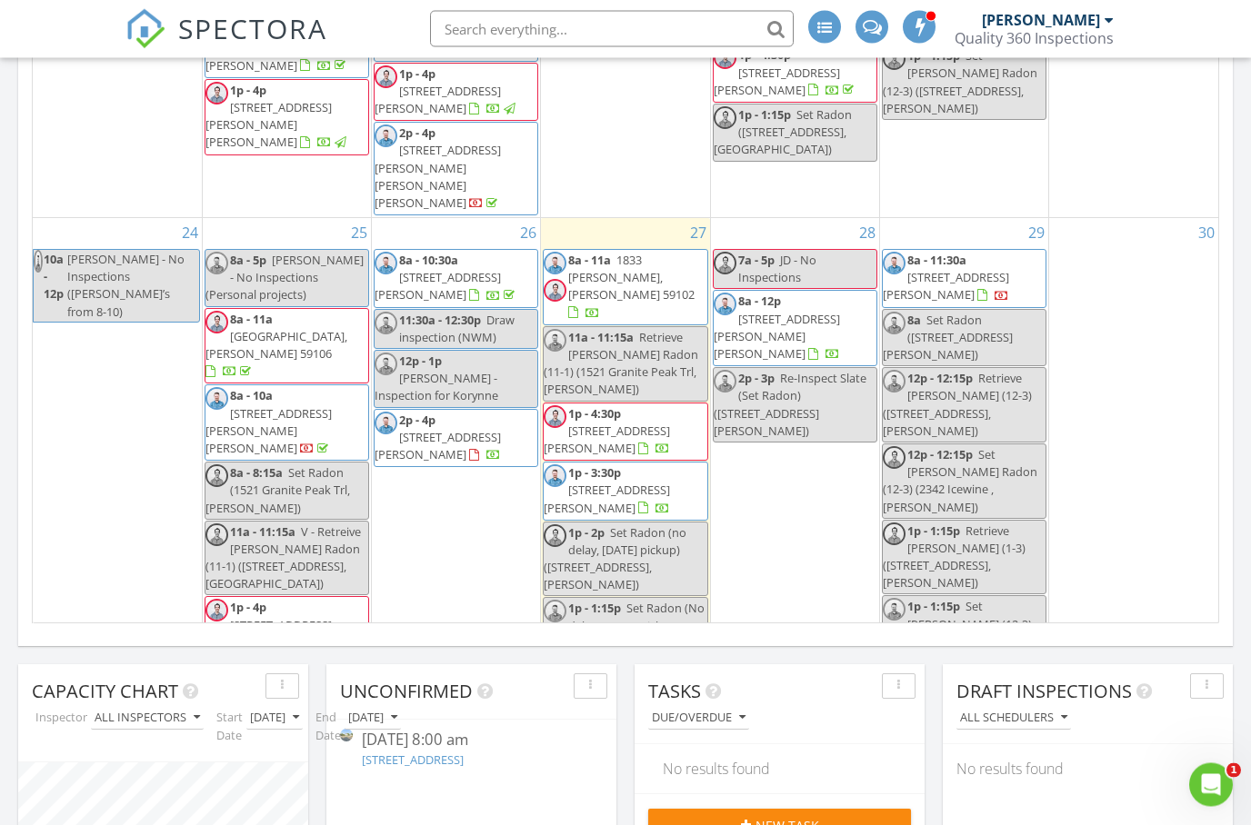
scroll to position [1211, 0]
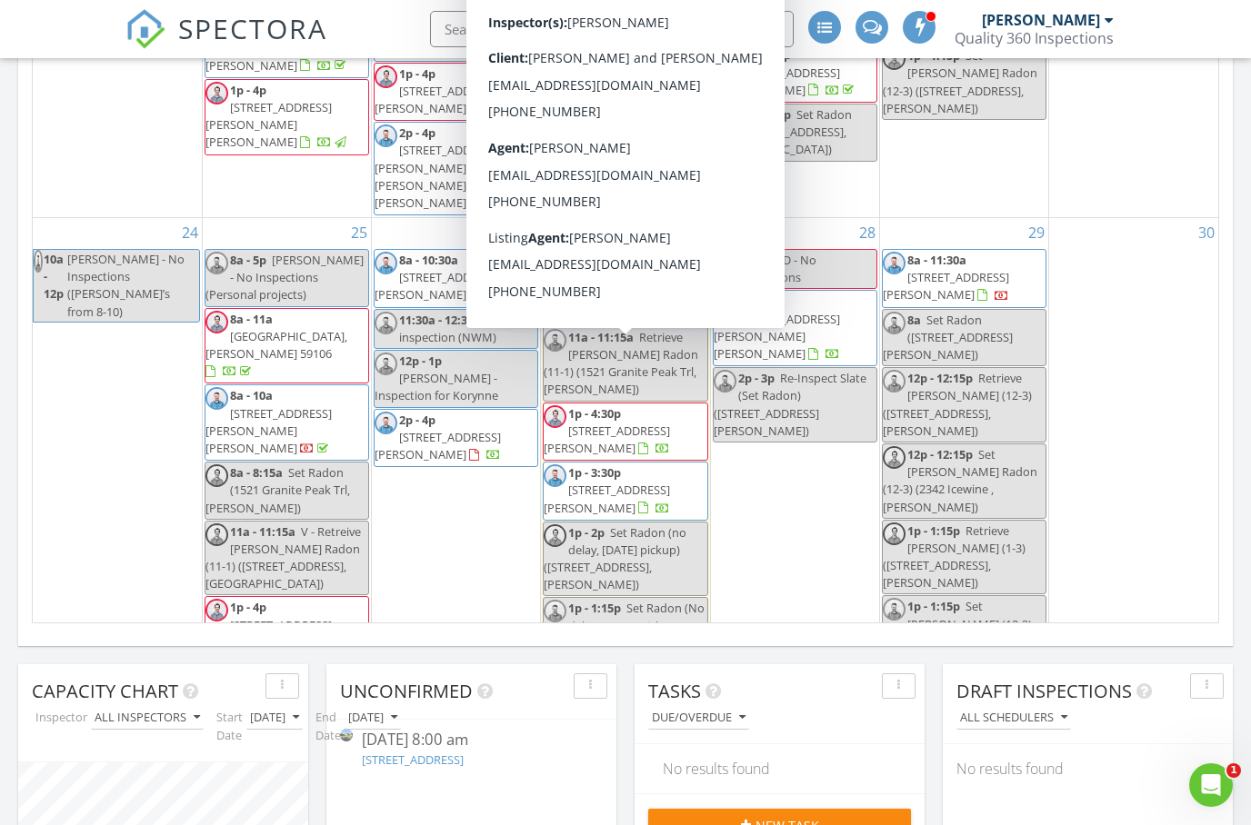
click at [670, 482] on span "[STREET_ADDRESS][PERSON_NAME]" at bounding box center [607, 499] width 126 height 34
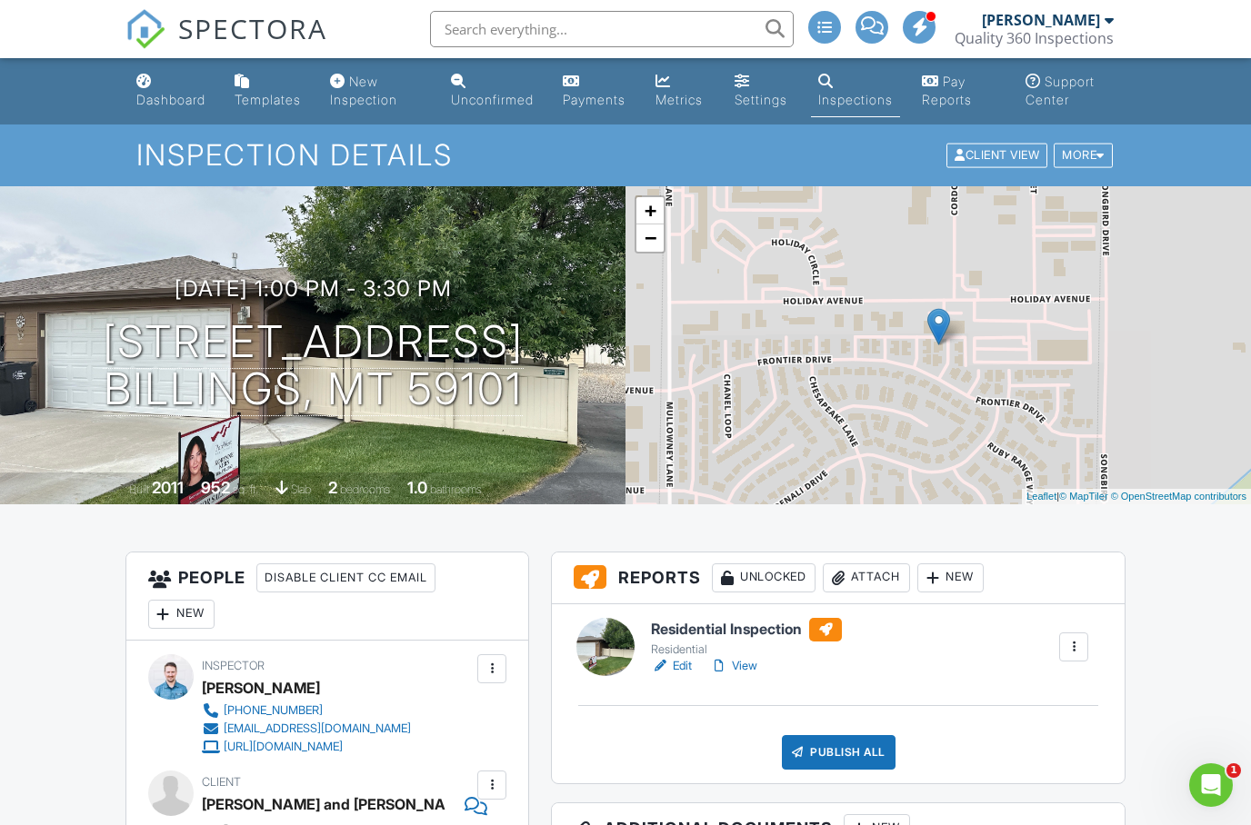
click at [743, 673] on link "View" at bounding box center [733, 666] width 47 height 18
